Goal: Task Accomplishment & Management: Manage account settings

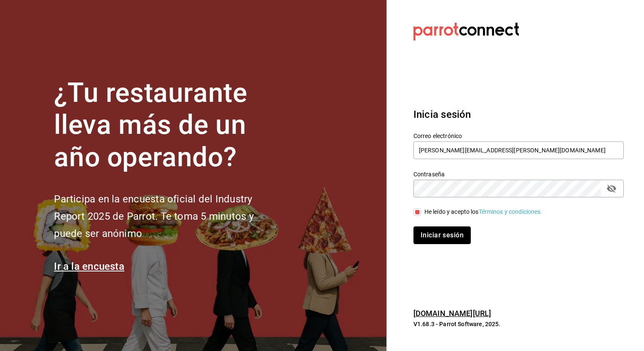
drag, startPoint x: 436, startPoint y: 238, endPoint x: 412, endPoint y: 245, distance: 24.9
click at [435, 238] on button "Iniciar sesión" at bounding box center [441, 236] width 57 height 18
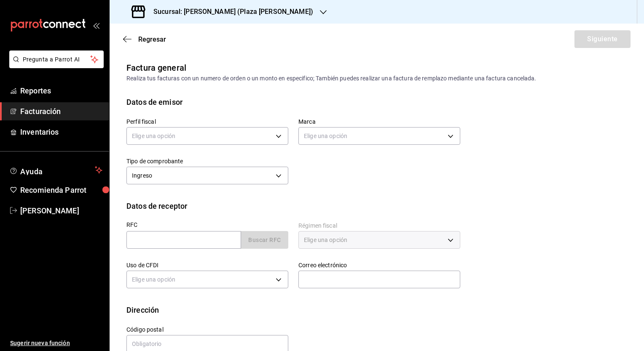
click at [187, 11] on h3 "Sucursal: Ichikani Sushi (Plaza Artz)" at bounding box center [230, 12] width 166 height 10
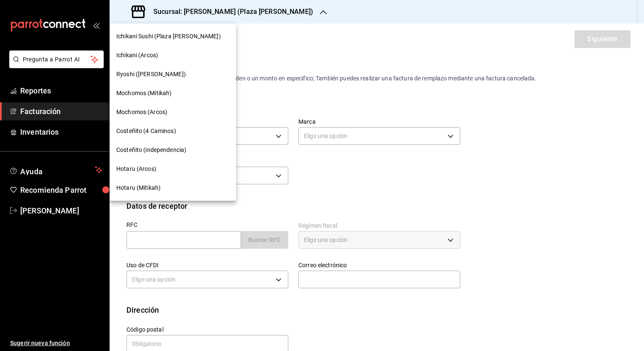
click at [167, 96] on span "Mochomos (Mitikah)" at bounding box center [143, 93] width 55 height 9
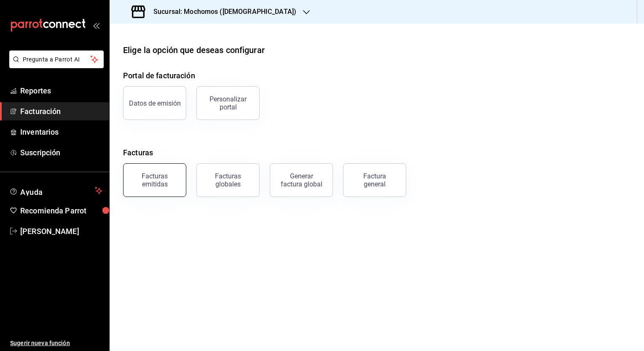
click at [155, 179] on div "Facturas emitidas" at bounding box center [154, 180] width 52 height 16
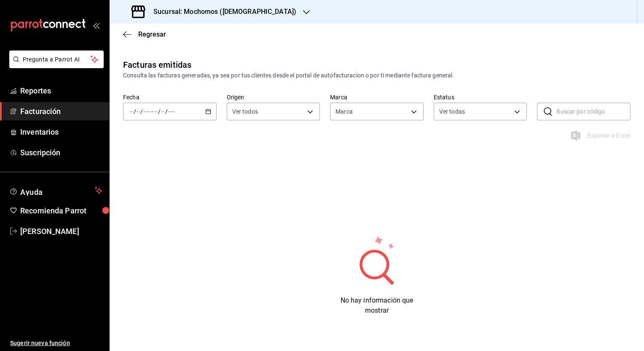
type input "d0e5f648-281b-433d-bf08-9501e0541b8c"
click at [207, 112] on icon "button" at bounding box center [208, 112] width 6 height 6
click at [145, 232] on span "Rango de fechas" at bounding box center [162, 231] width 65 height 9
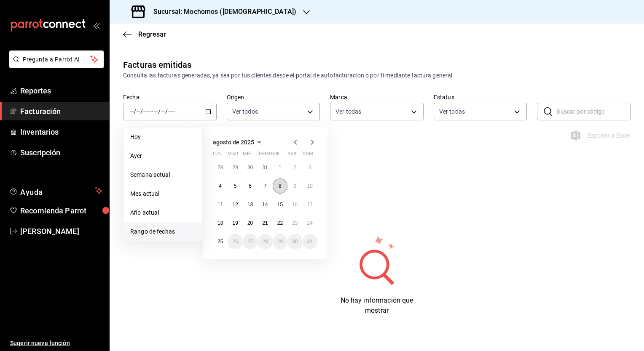
click at [277, 186] on button "8" at bounding box center [280, 186] width 15 height 15
click at [282, 190] on button "8" at bounding box center [280, 186] width 15 height 15
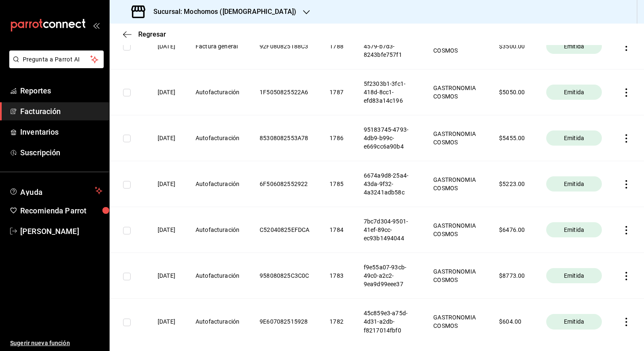
scroll to position [379, 0]
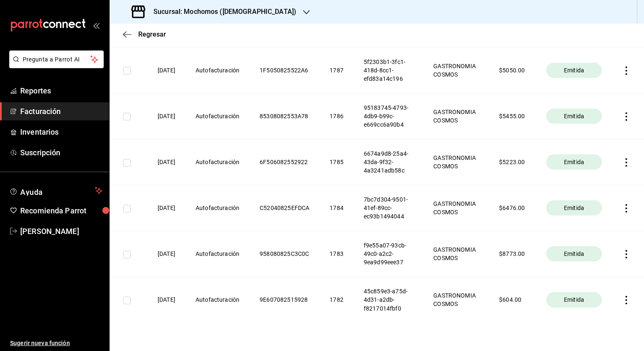
click at [625, 167] on icon "button" at bounding box center [626, 162] width 8 height 8
click at [603, 247] on div "Cancelar factura" at bounding box center [586, 247] width 43 height 7
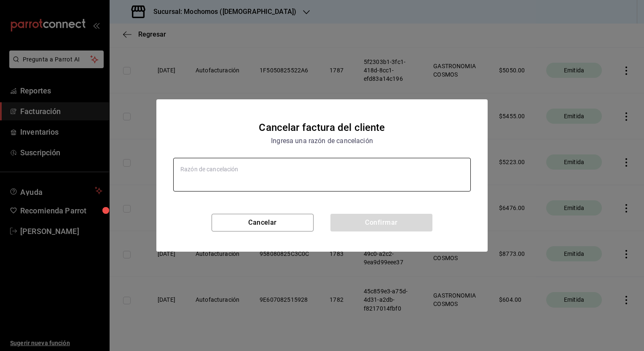
type textarea "x"
click at [265, 177] on textarea at bounding box center [321, 175] width 297 height 34
type textarea "E"
type textarea "x"
type textarea "Em"
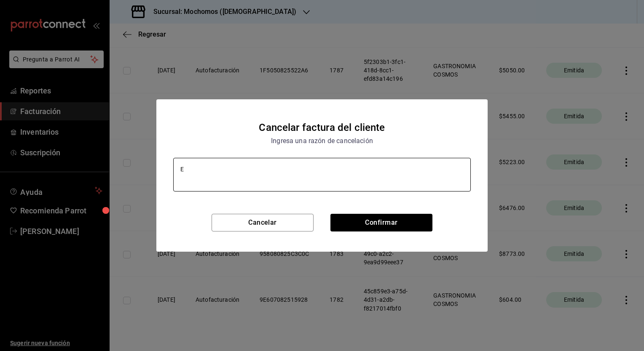
type textarea "x"
type textarea "Emi"
type textarea "x"
type textarea "Emit"
type textarea "x"
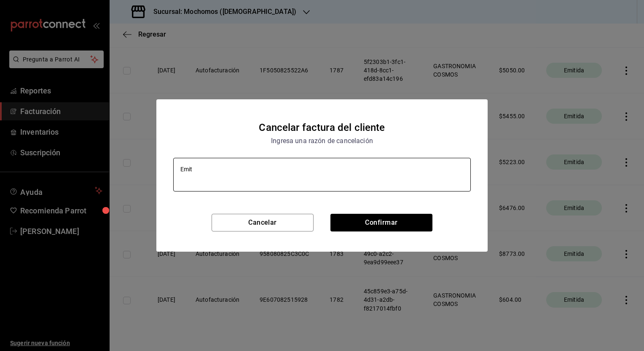
type textarea "Emiti"
type textarea "x"
type textarea "Emitid"
type textarea "x"
type textarea "Emitida"
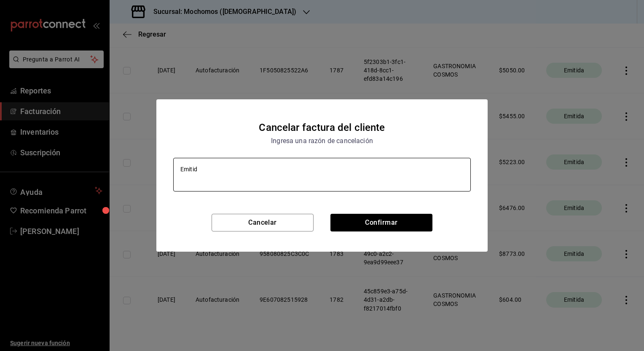
type textarea "x"
type textarea "Emitida"
type textarea "x"
type textarea "Emitida c"
type textarea "x"
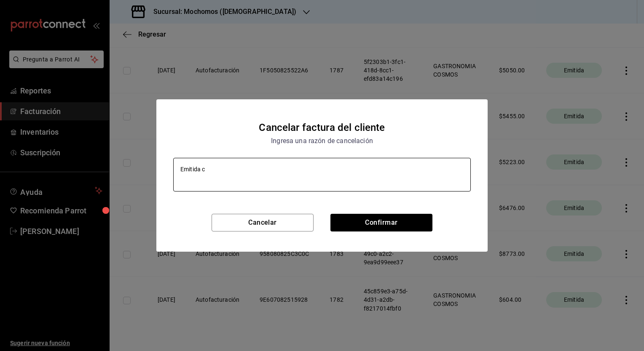
type textarea "Emitida co"
type textarea "x"
type textarea "Emitida con"
type textarea "x"
type textarea "Emitida con"
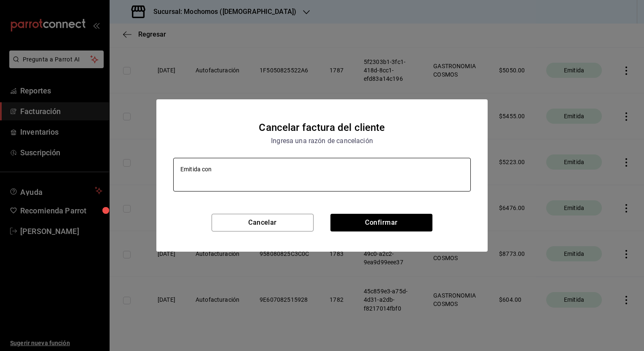
type textarea "x"
type textarea "Emitida con e"
type textarea "x"
type textarea "Emitida con er"
type textarea "x"
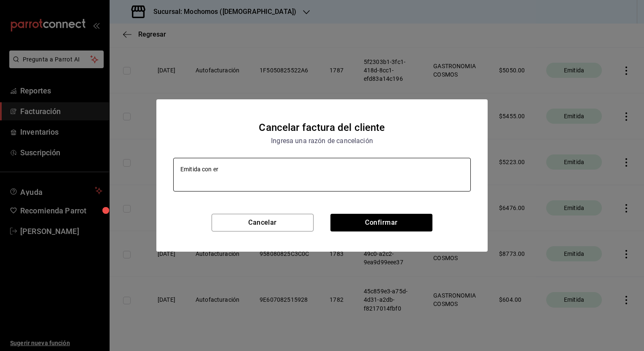
type textarea "Emitida con err"
type textarea "x"
type textarea "Emitida con erro"
type textarea "x"
type textarea "Emitida con error"
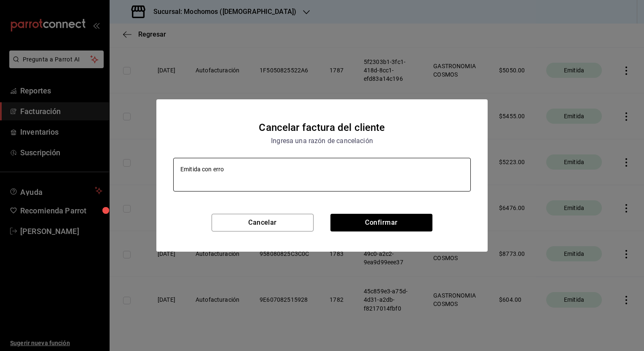
type textarea "x"
type textarea "Emitida con errore"
type textarea "x"
type textarea "Emitida con errores"
type textarea "x"
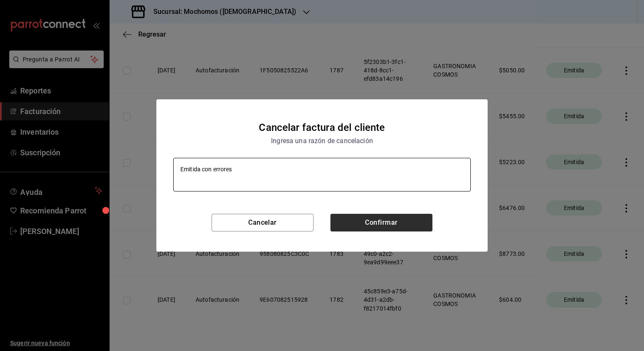
type textarea "Emitida con errores"
click at [374, 225] on button "Confirmar" at bounding box center [381, 223] width 102 height 18
type textarea "x"
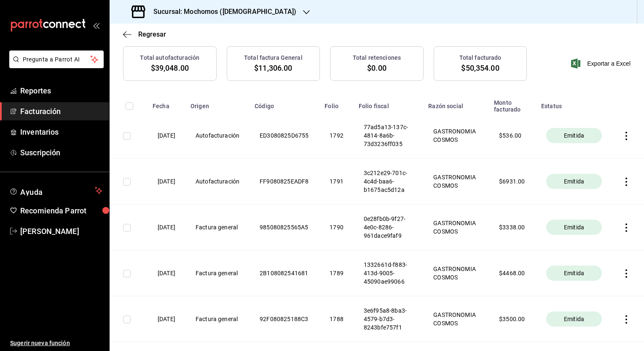
scroll to position [0, 0]
